Goal: Task Accomplishment & Management: Use online tool/utility

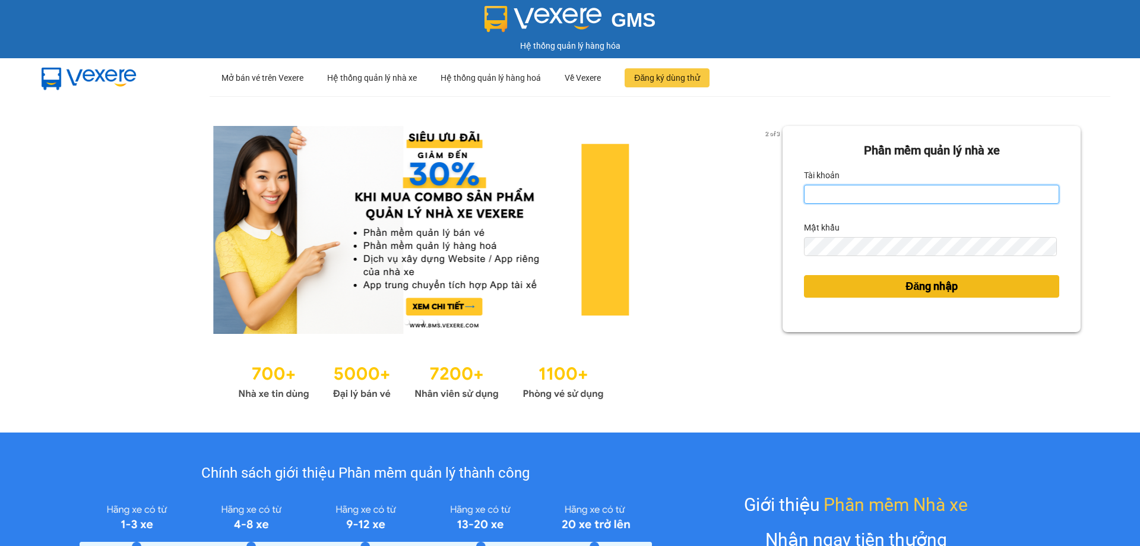
type input "ttnguyen.thoidai"
click at [928, 287] on span "Đăng nhập" at bounding box center [931, 286] width 52 height 17
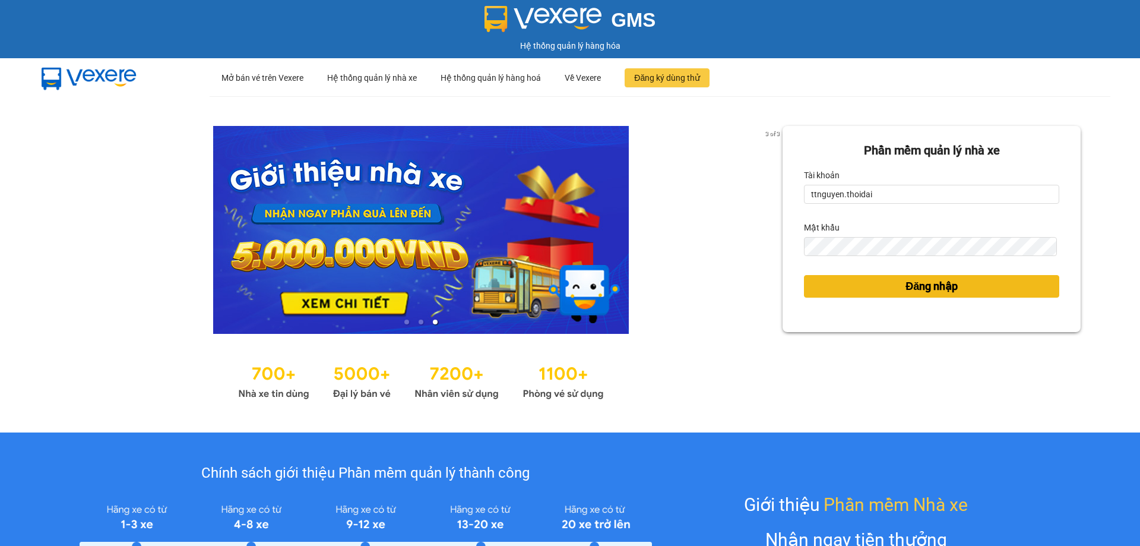
click at [867, 283] on button "Đăng nhập" at bounding box center [931, 286] width 255 height 23
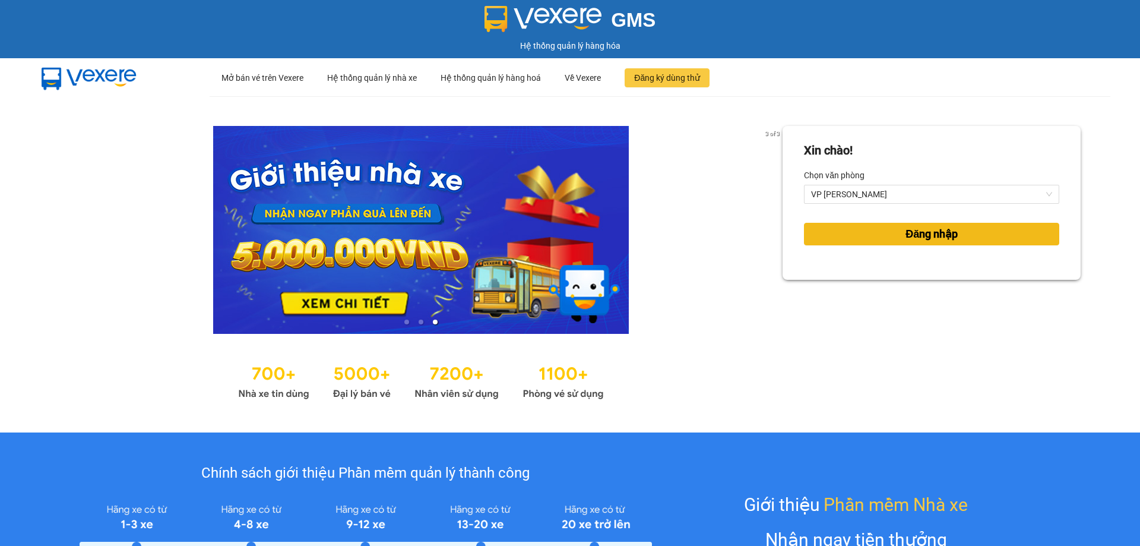
click at [830, 230] on button "Đăng nhập" at bounding box center [931, 234] width 255 height 23
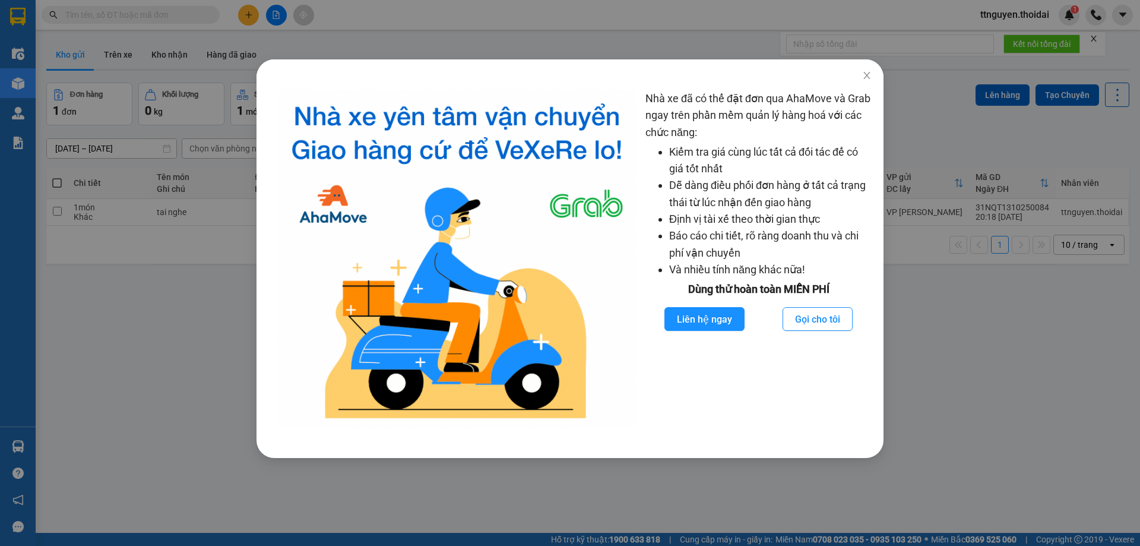
click at [121, 390] on div "Nhà xe đã có thể đặt đơn qua AhaMove và Grab ngay trên phần mềm quản lý hàng ho…" at bounding box center [570, 273] width 1140 height 546
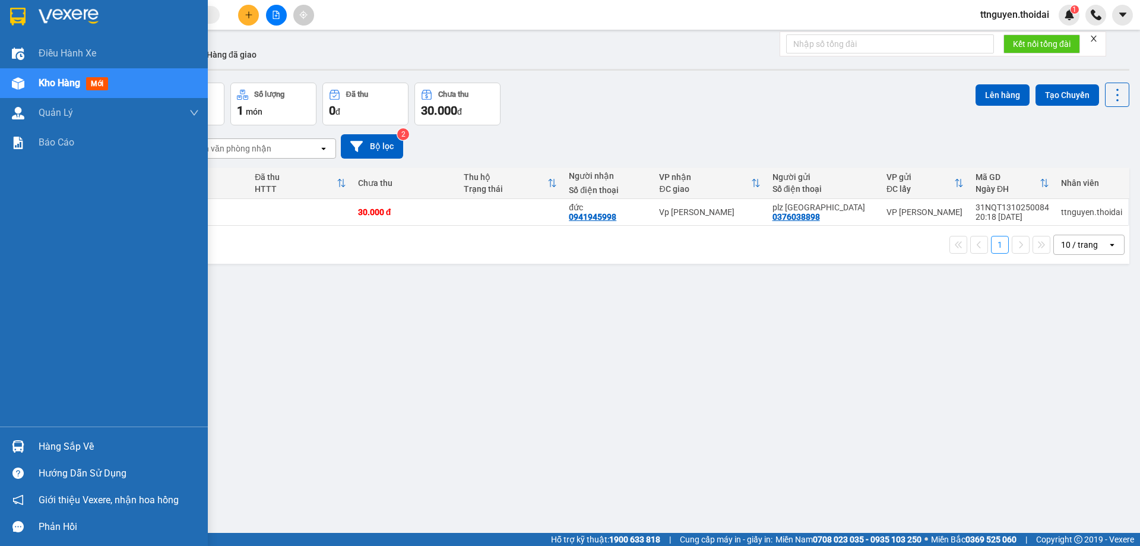
click at [69, 442] on div "Hàng sắp về" at bounding box center [119, 447] width 160 height 18
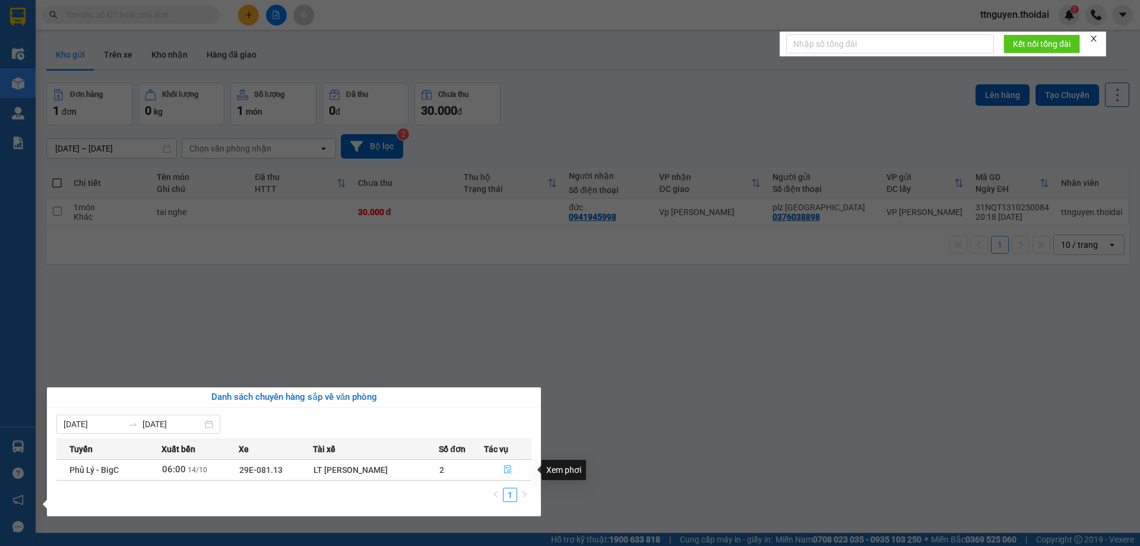
click at [509, 468] on icon "file-done" at bounding box center [507, 469] width 8 height 8
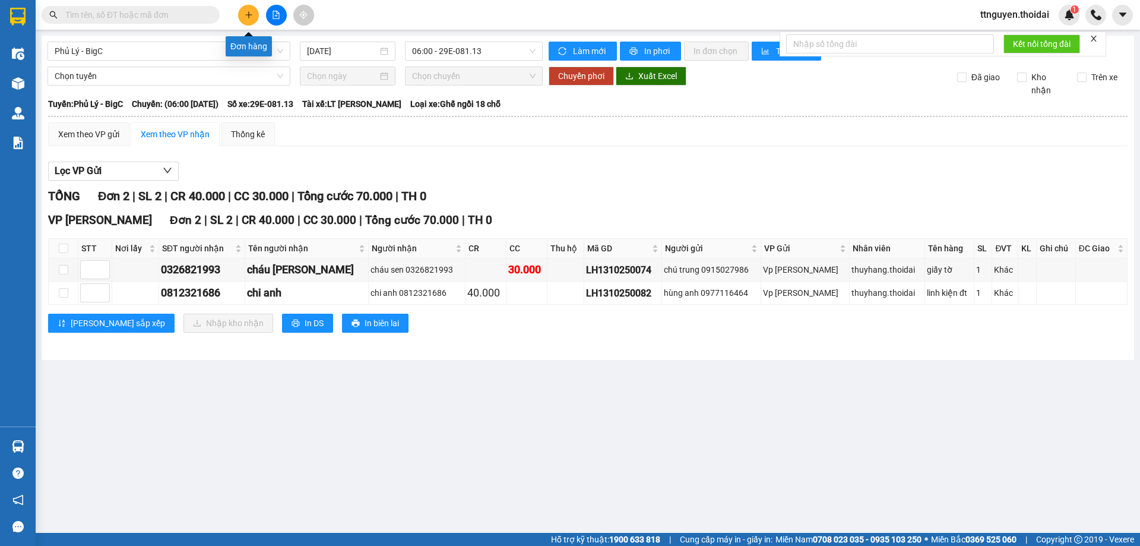
click at [253, 10] on button at bounding box center [248, 15] width 21 height 21
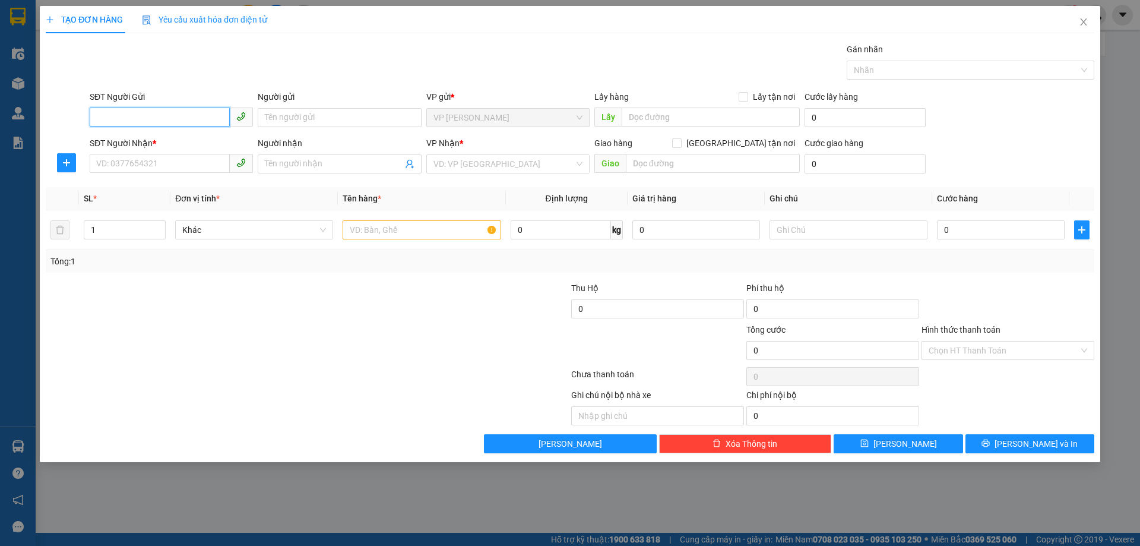
click at [216, 115] on input "SĐT Người Gửi" at bounding box center [160, 116] width 140 height 19
type input "0902093333"
click at [288, 124] on input "Người gửi" at bounding box center [339, 117] width 163 height 19
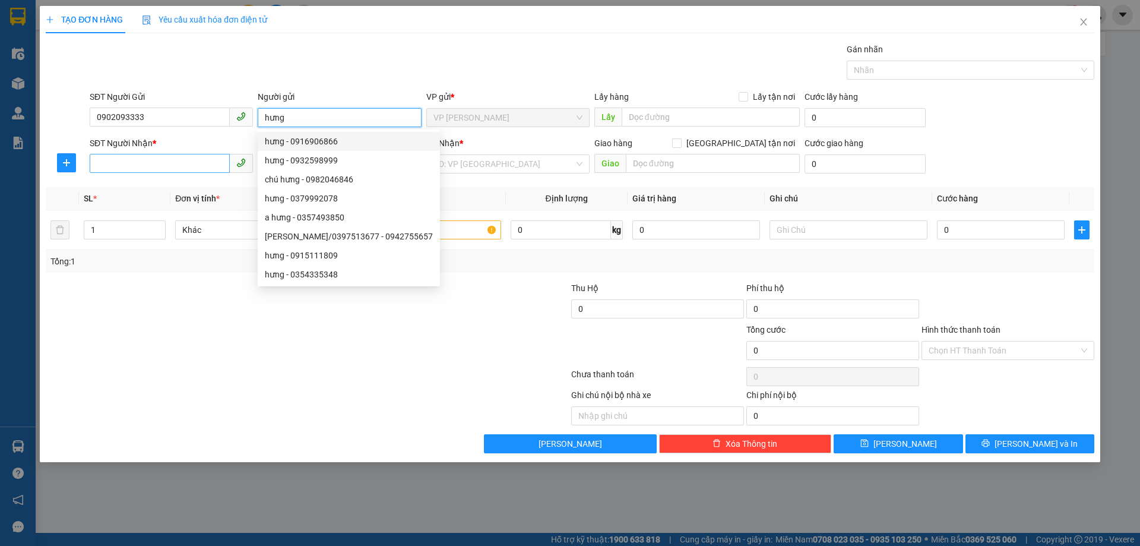
type input "hưng"
click at [157, 167] on input "SĐT Người Nhận *" at bounding box center [160, 163] width 140 height 19
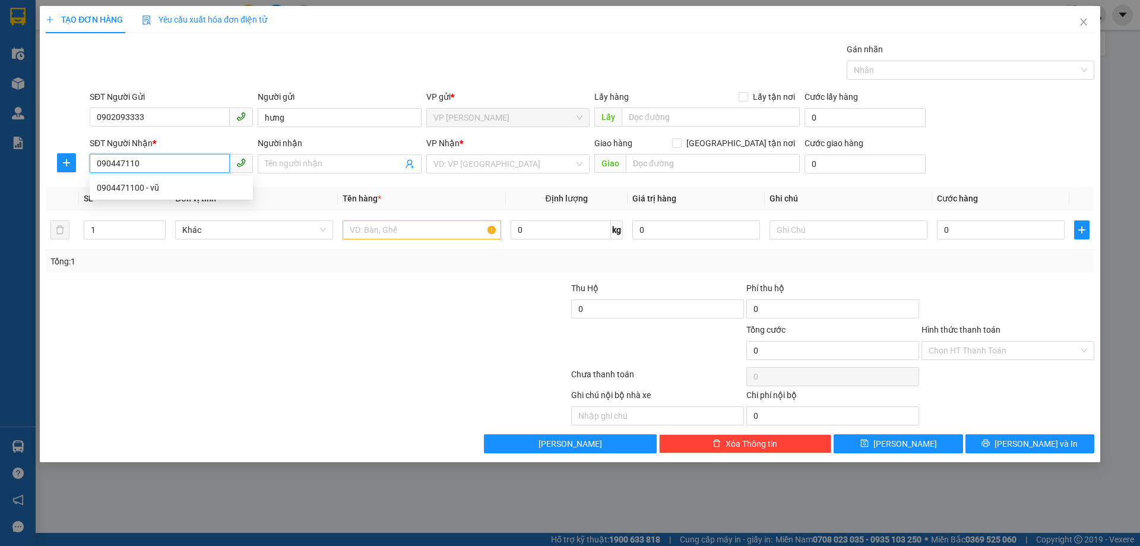
type input "0904471100"
click at [157, 187] on div "0904471100 - vũ" at bounding box center [171, 187] width 149 height 13
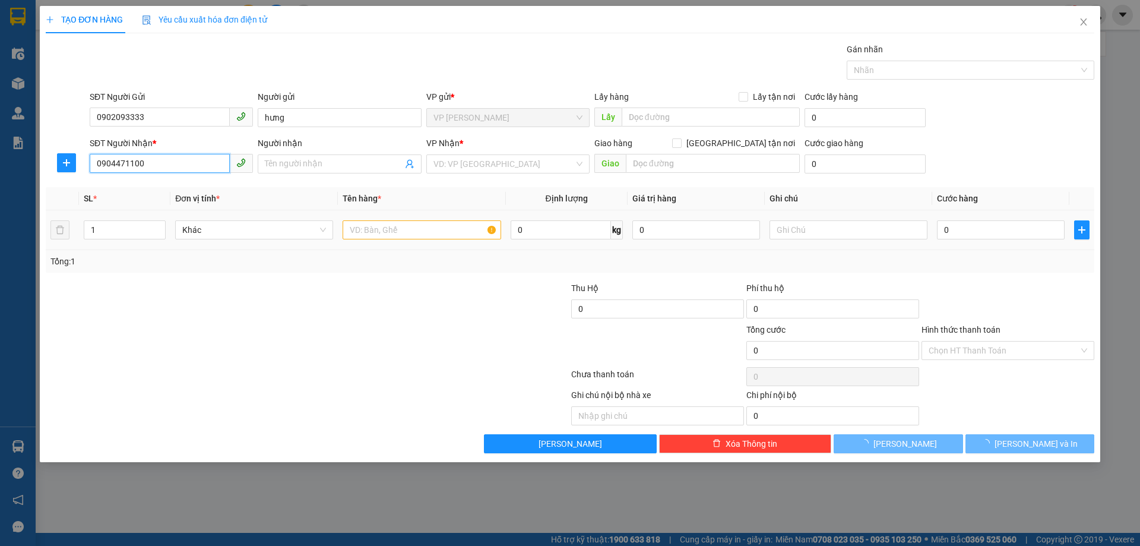
type input "vũ"
checkbox input "true"
type input "đhcn"
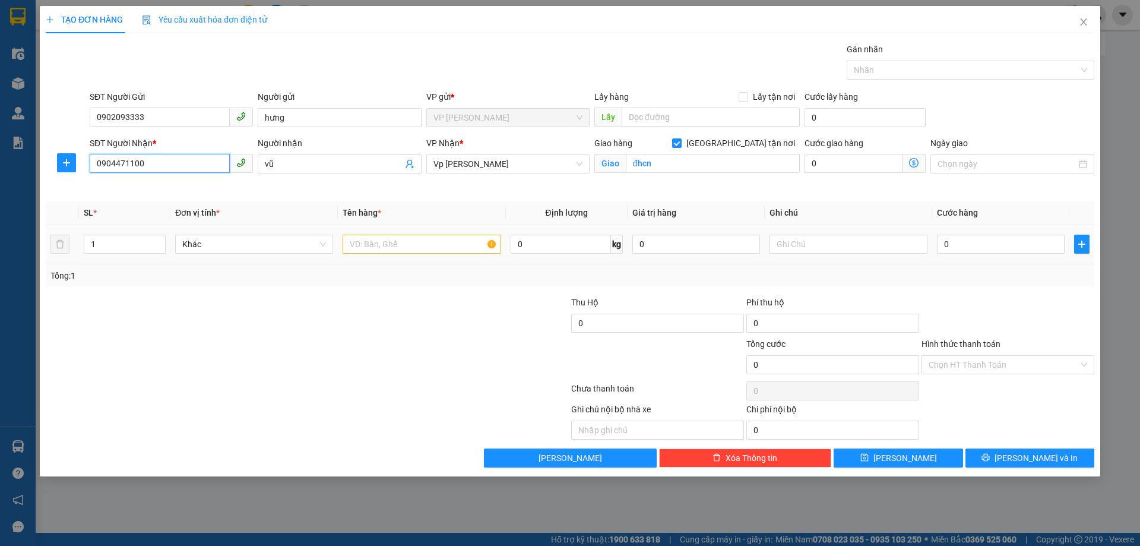
type input "0904471100"
click at [409, 233] on div at bounding box center [422, 244] width 158 height 24
click at [439, 249] on input "text" at bounding box center [422, 244] width 158 height 19
type input "giấy tờ"
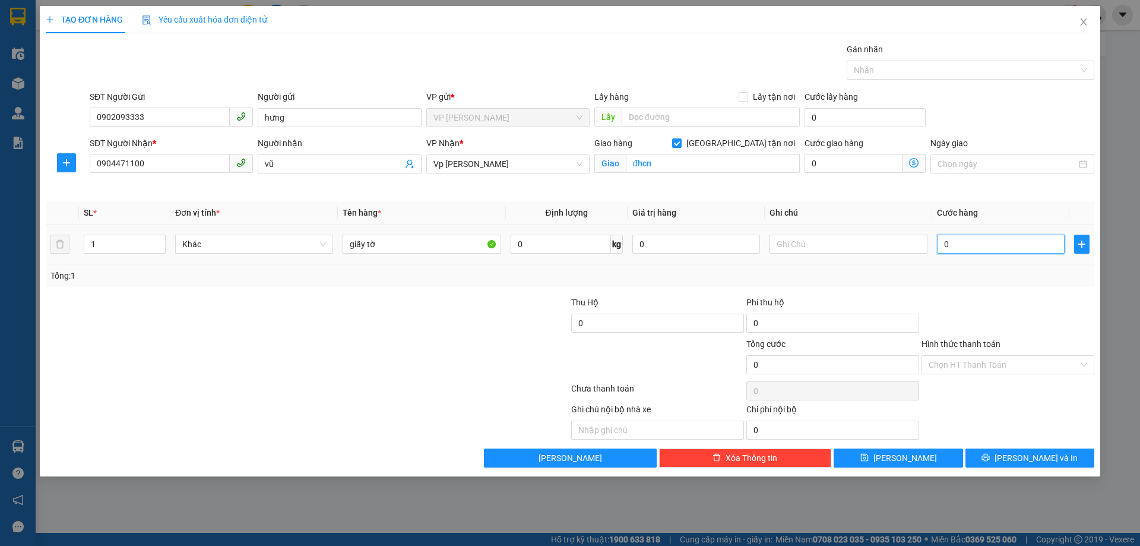
click at [974, 236] on input "0" at bounding box center [1001, 244] width 128 height 19
type input "01"
type input "1"
type input "011"
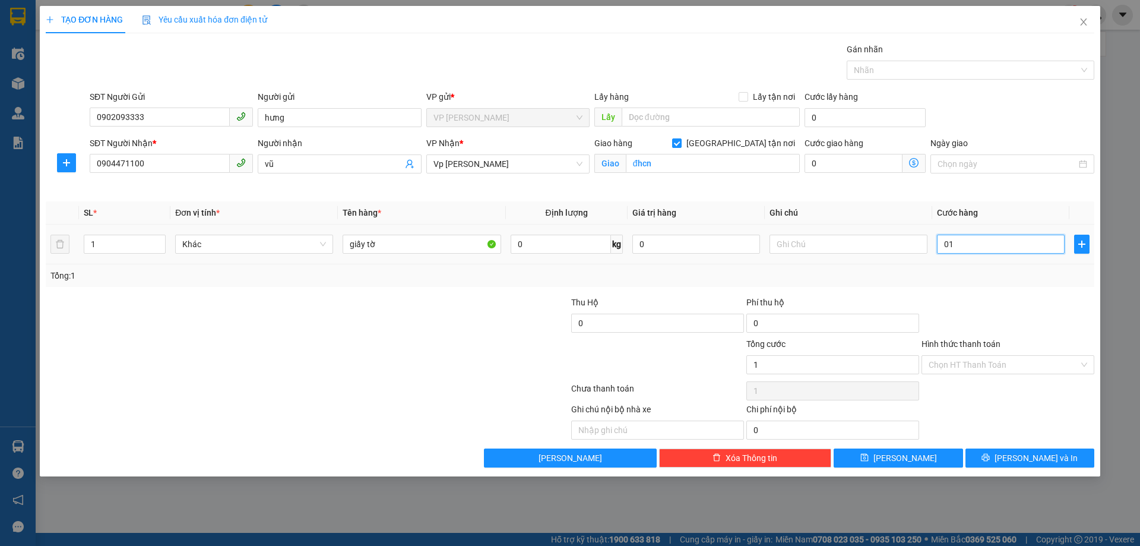
type input "11"
type input "0.110"
type input "110"
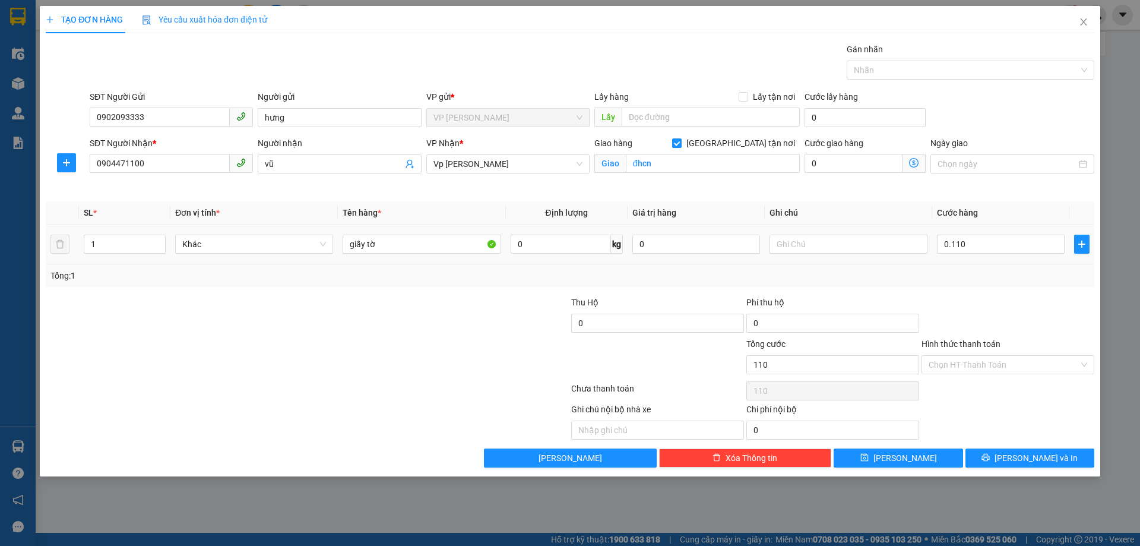
type input "110.000"
click at [972, 277] on div "Tổng: 1" at bounding box center [569, 275] width 1039 height 13
click at [979, 365] on input "Hình thức thanh toán" at bounding box center [1004, 365] width 150 height 18
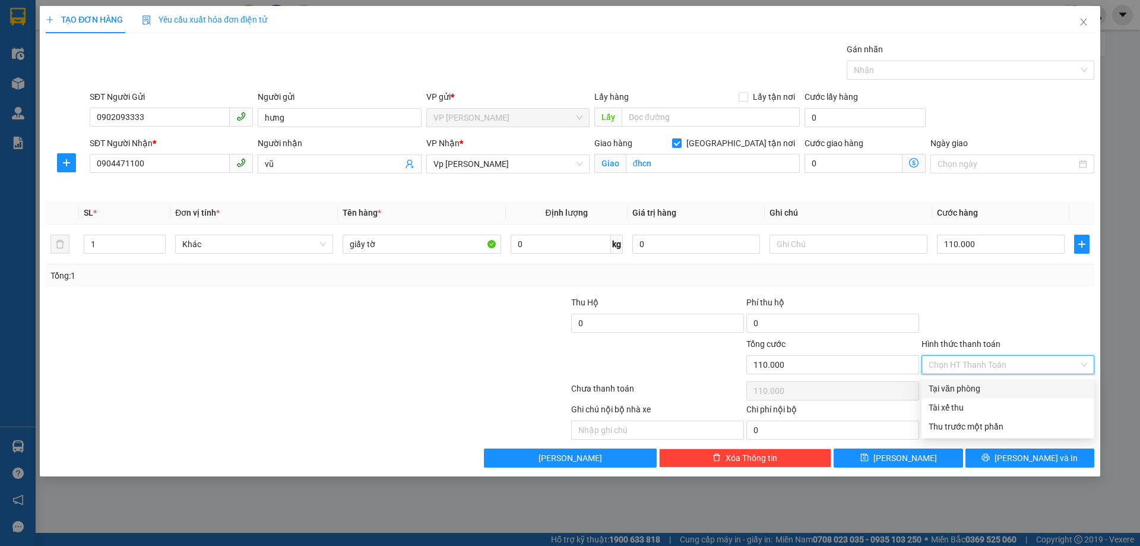
click at [971, 389] on div "Tại văn phòng" at bounding box center [1008, 388] width 159 height 13
type input "0"
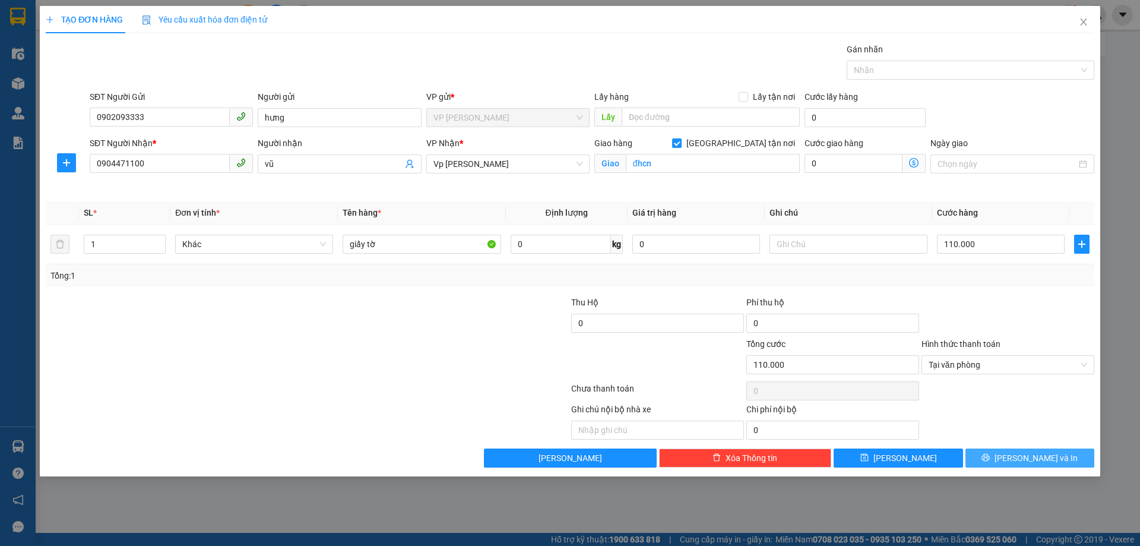
drag, startPoint x: 1038, startPoint y: 459, endPoint x: 967, endPoint y: 438, distance: 74.2
click at [1038, 458] on span "[PERSON_NAME] và In" at bounding box center [1035, 457] width 83 height 13
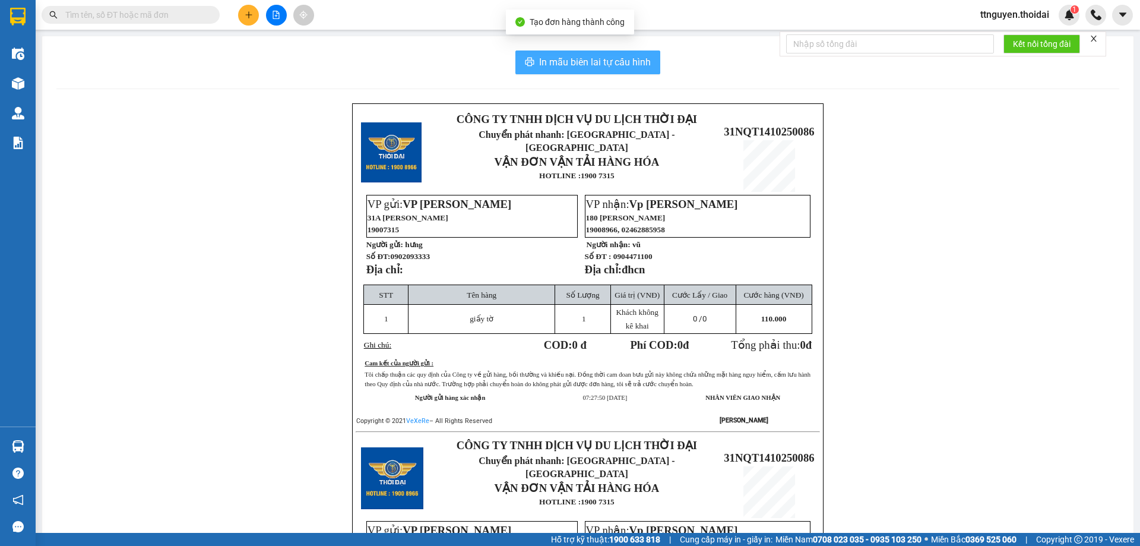
click at [594, 57] on span "In mẫu biên lai tự cấu hình" at bounding box center [595, 62] width 112 height 15
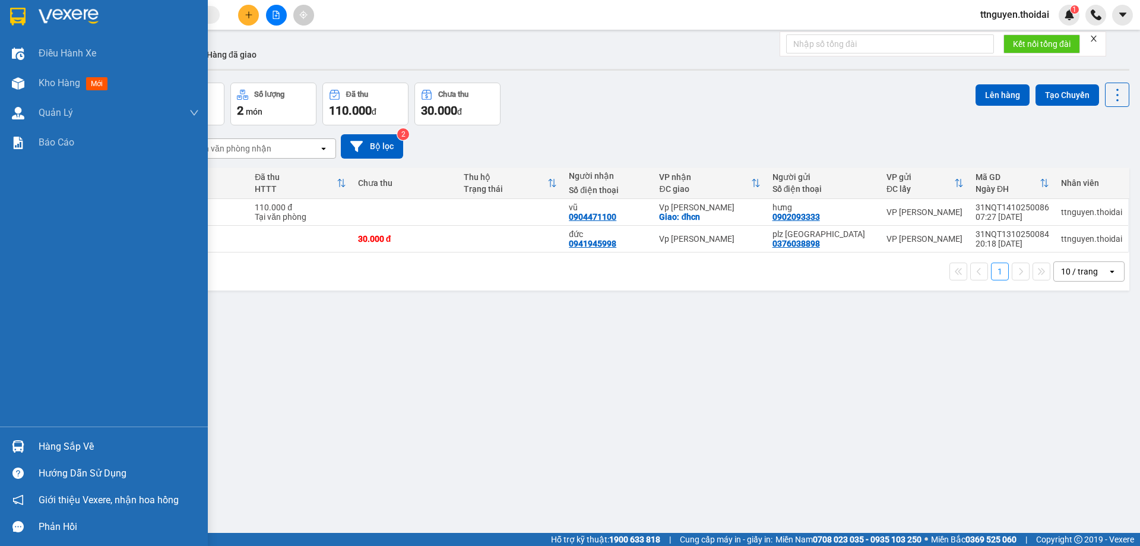
click at [80, 447] on div "Hàng sắp về" at bounding box center [119, 447] width 160 height 18
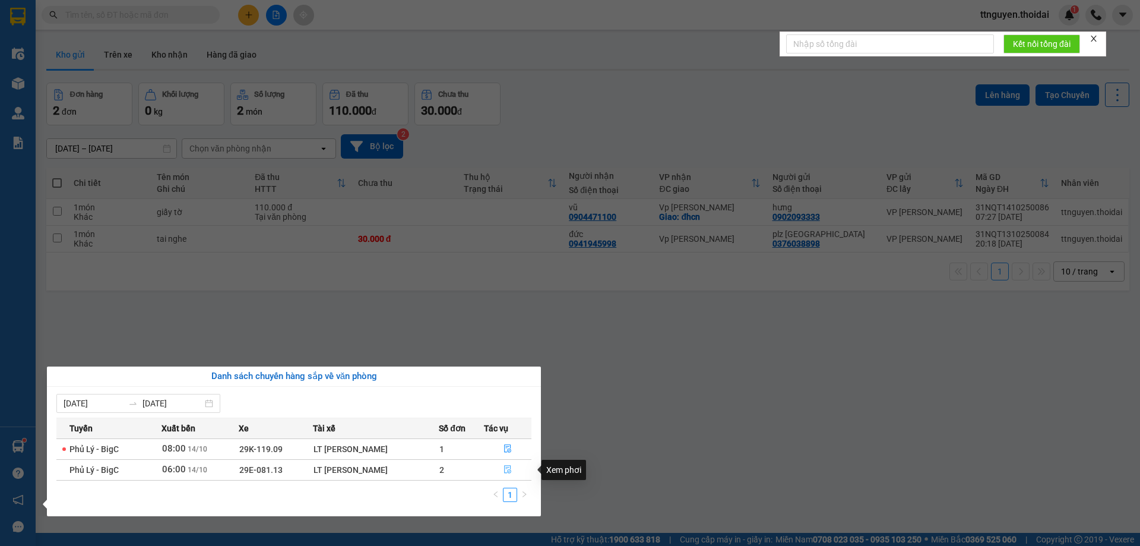
click at [508, 470] on icon "file-done" at bounding box center [507, 469] width 7 height 8
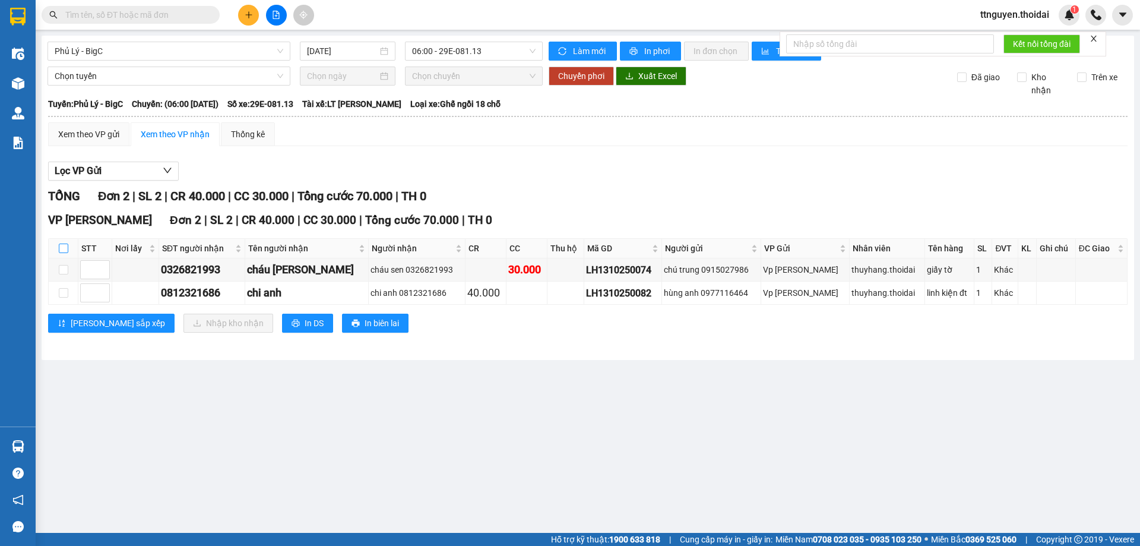
click at [61, 248] on input "checkbox" at bounding box center [63, 247] width 9 height 9
checkbox input "true"
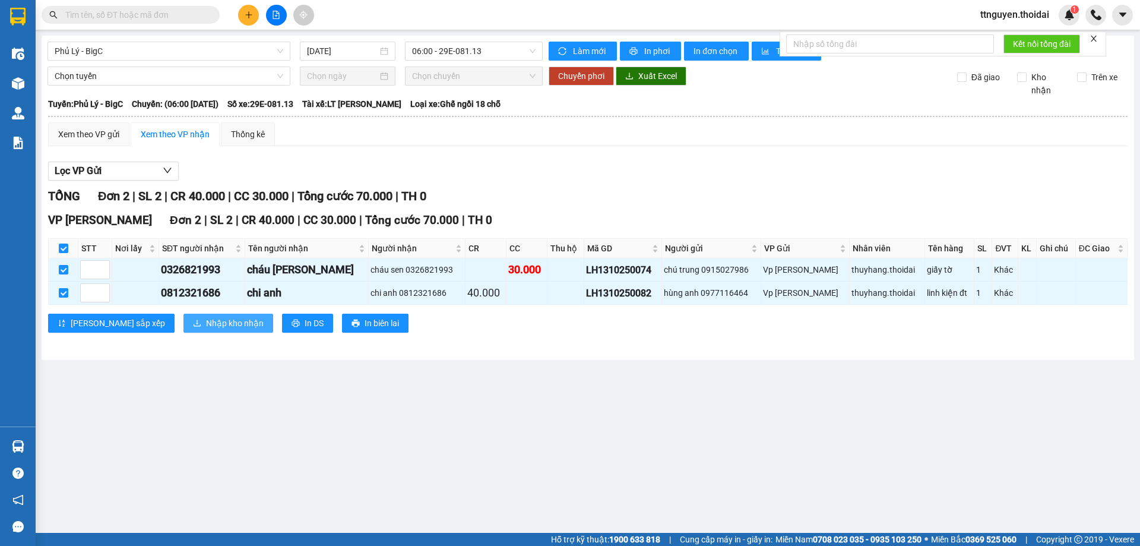
drag, startPoint x: 165, startPoint y: 326, endPoint x: 204, endPoint y: 327, distance: 38.6
click at [206, 326] on span "Nhập kho nhận" at bounding box center [235, 322] width 58 height 13
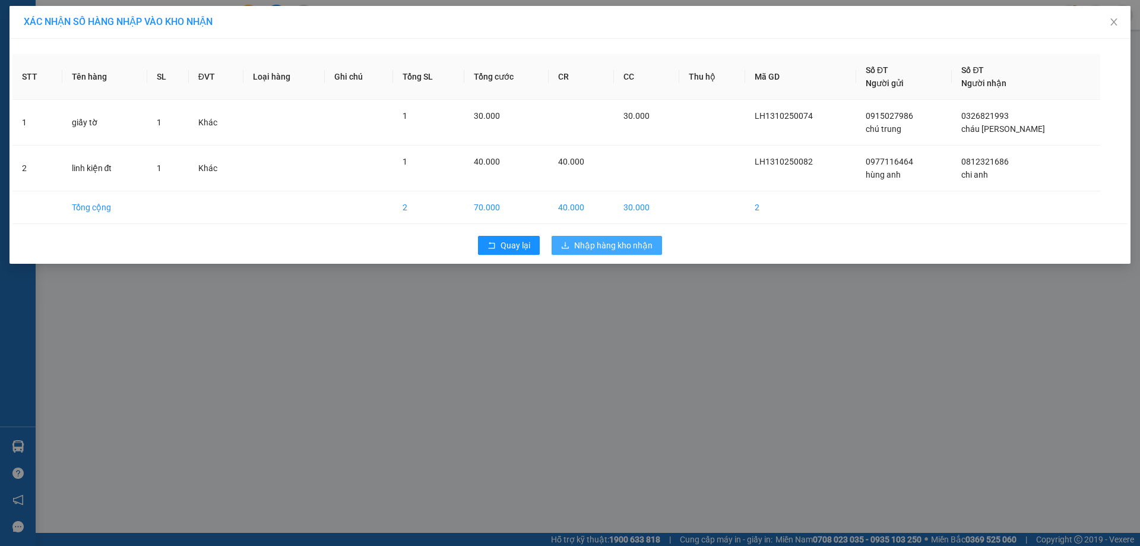
click at [614, 236] on button "Nhập hàng kho nhận" at bounding box center [607, 245] width 110 height 19
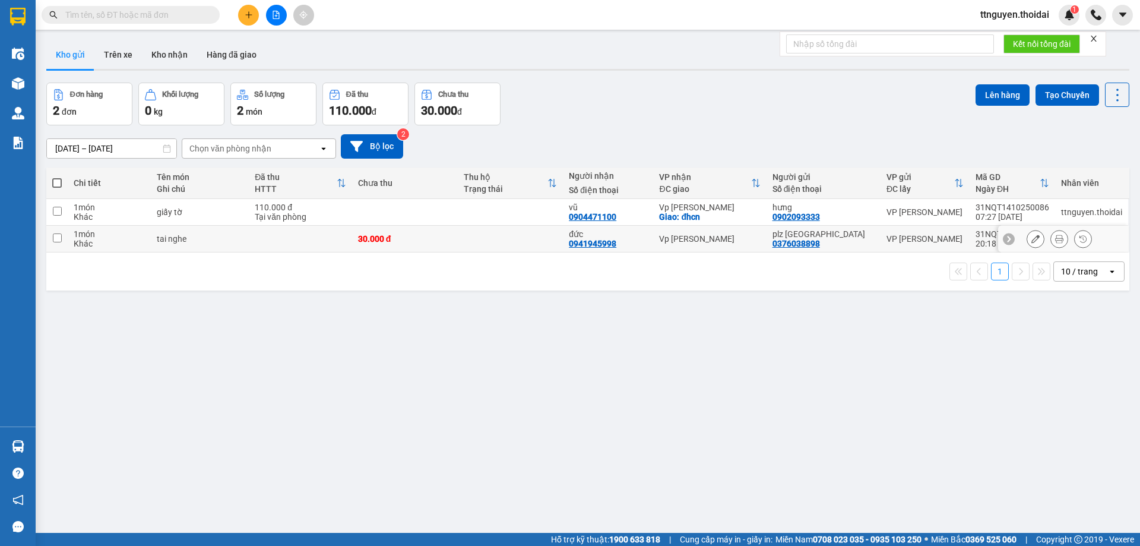
drag, startPoint x: 249, startPoint y: 246, endPoint x: 662, endPoint y: 262, distance: 413.5
click at [249, 246] on td "tai nghe" at bounding box center [200, 239] width 98 height 27
checkbox input "true"
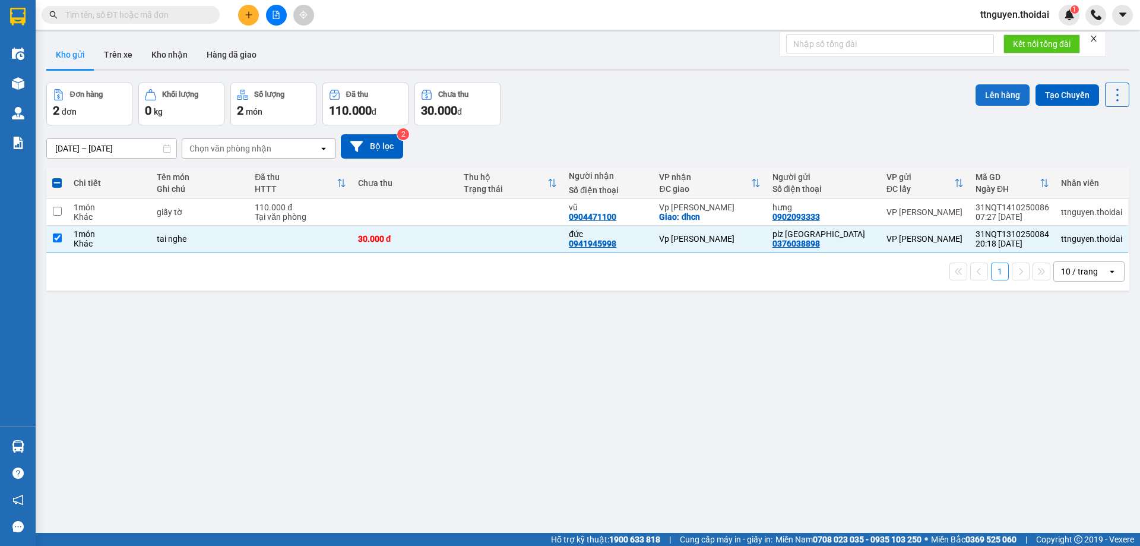
click at [986, 101] on button "Lên hàng" at bounding box center [1002, 94] width 54 height 21
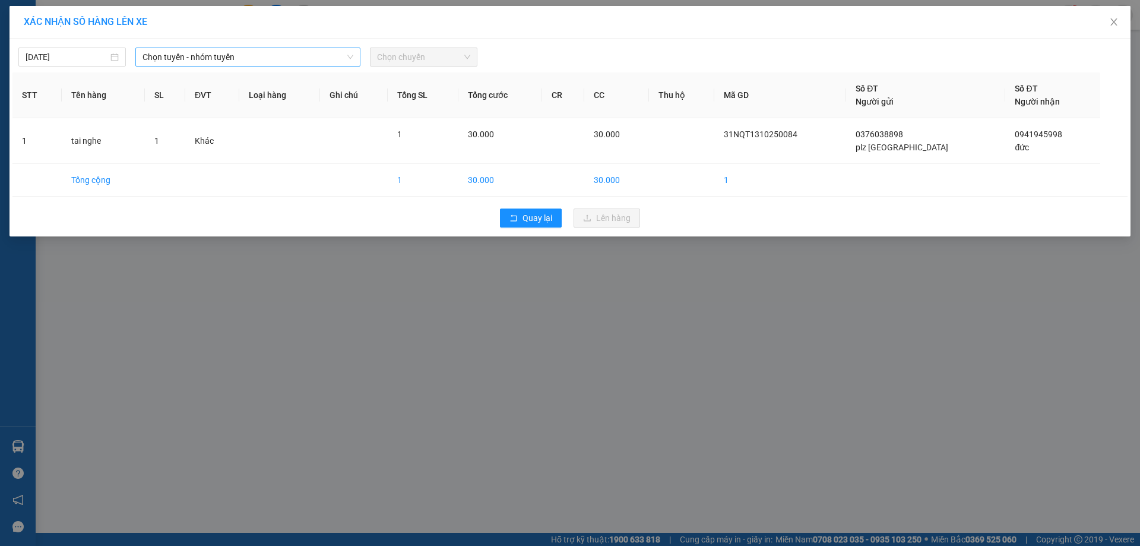
click at [254, 62] on span "Chọn tuyến - nhóm tuyến" at bounding box center [247, 57] width 211 height 18
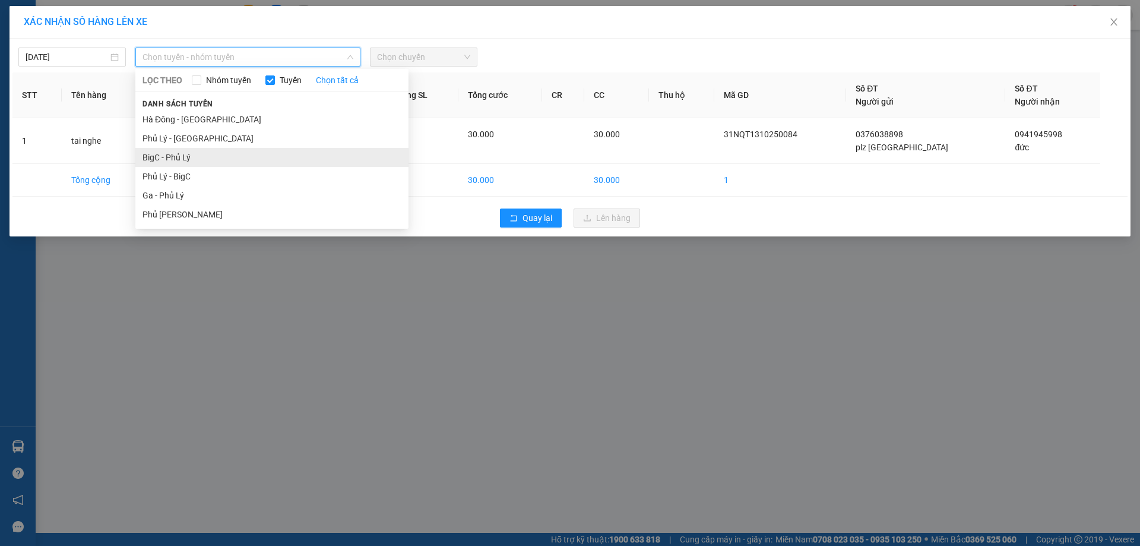
click at [205, 159] on li "BigC - Phủ Lý" at bounding box center [271, 157] width 273 height 19
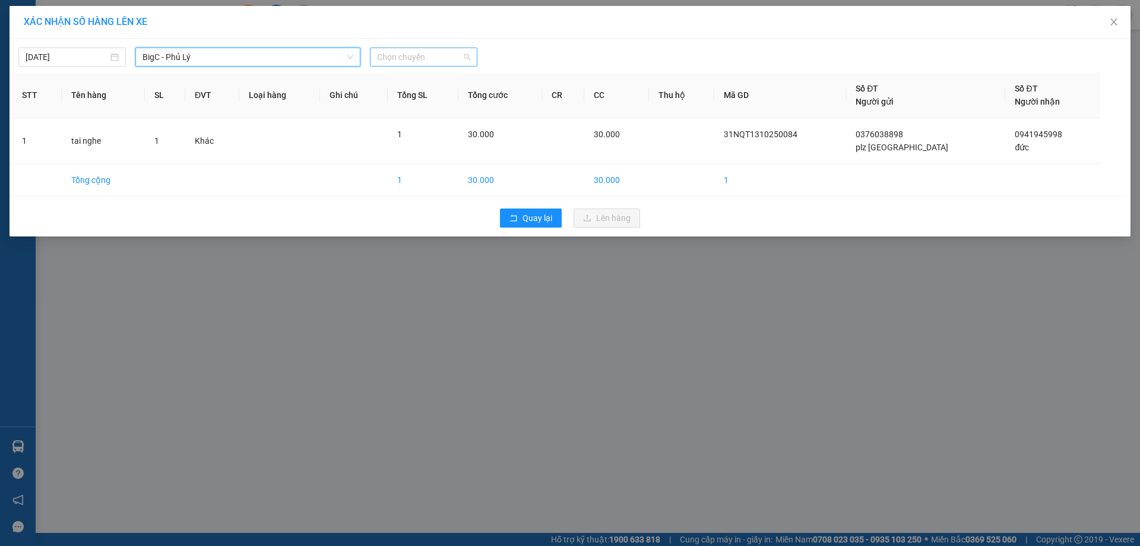
click at [422, 57] on span "Chọn chuyến" at bounding box center [423, 57] width 93 height 18
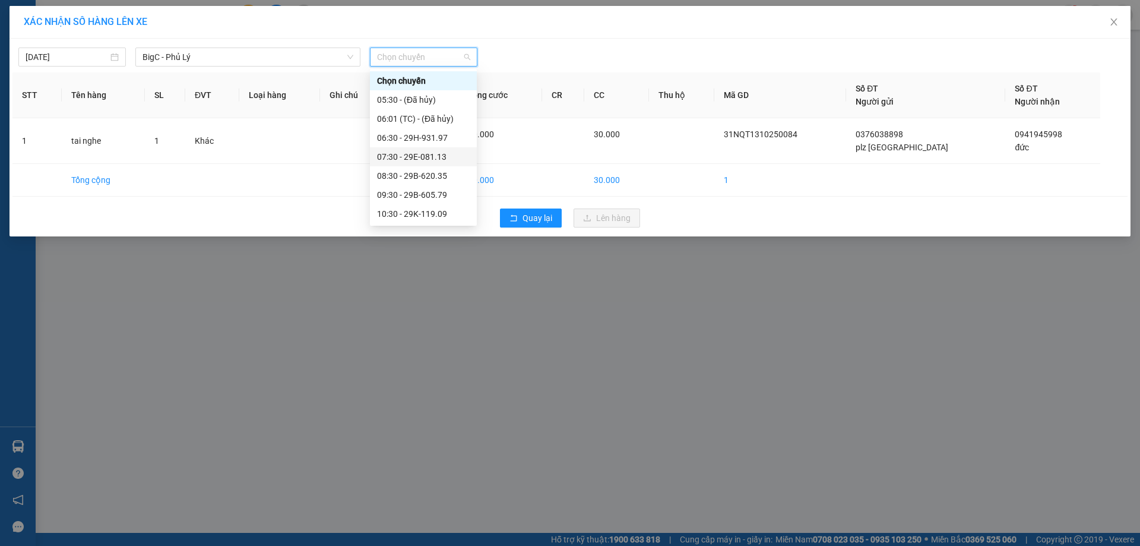
click at [430, 156] on div "07:30 - 29E-081.13" at bounding box center [423, 156] width 93 height 13
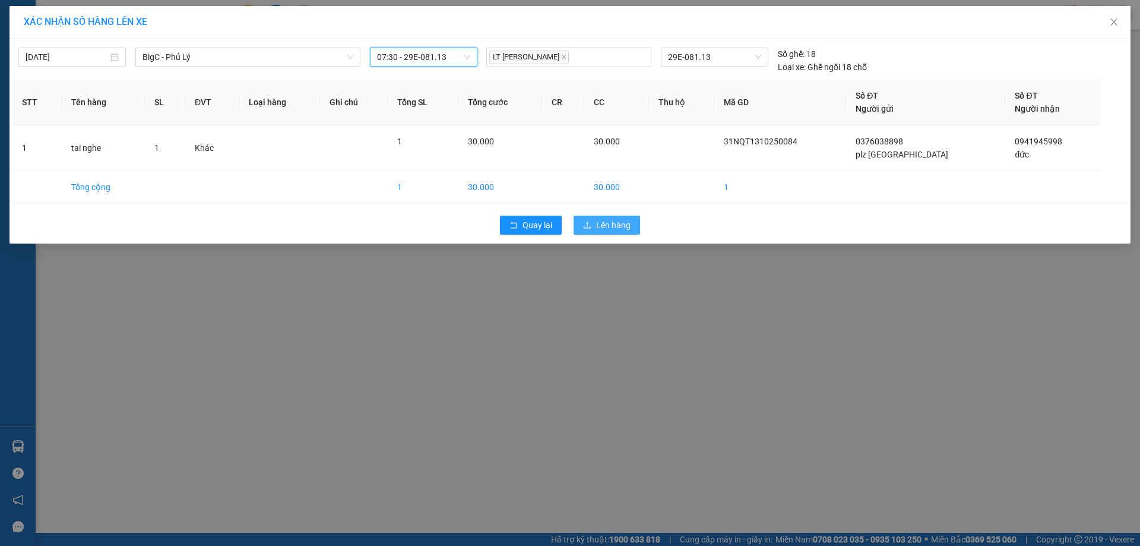
click at [622, 220] on span "Lên hàng" at bounding box center [613, 224] width 34 height 13
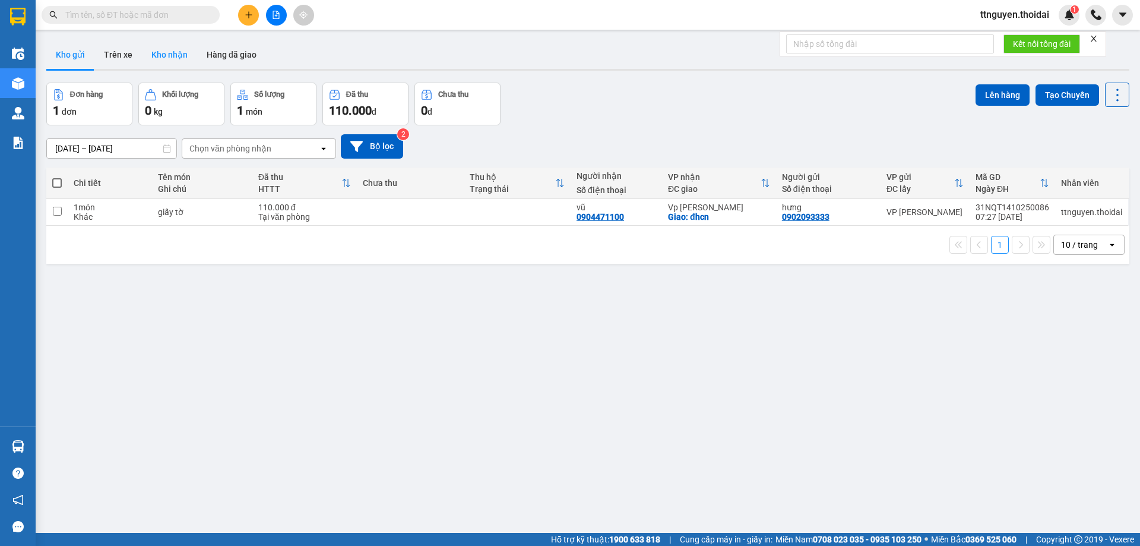
click at [164, 52] on button "Kho nhận" at bounding box center [169, 54] width 55 height 28
